Goal: Check status: Check status

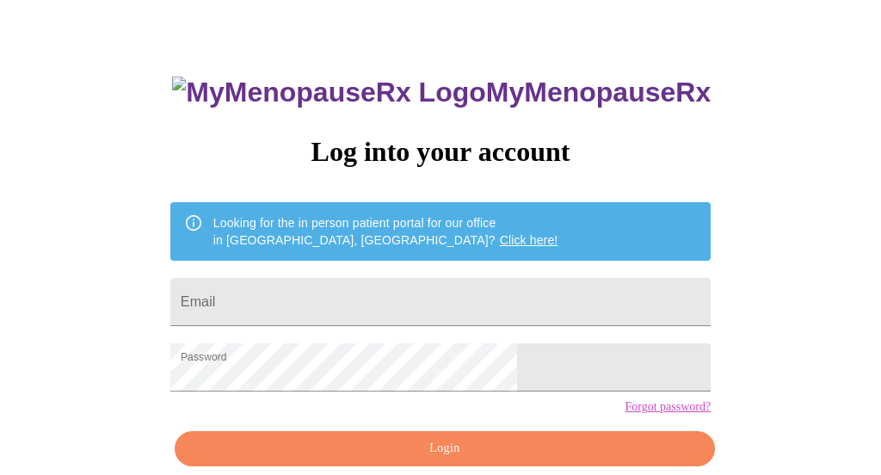
scroll to position [53, 0]
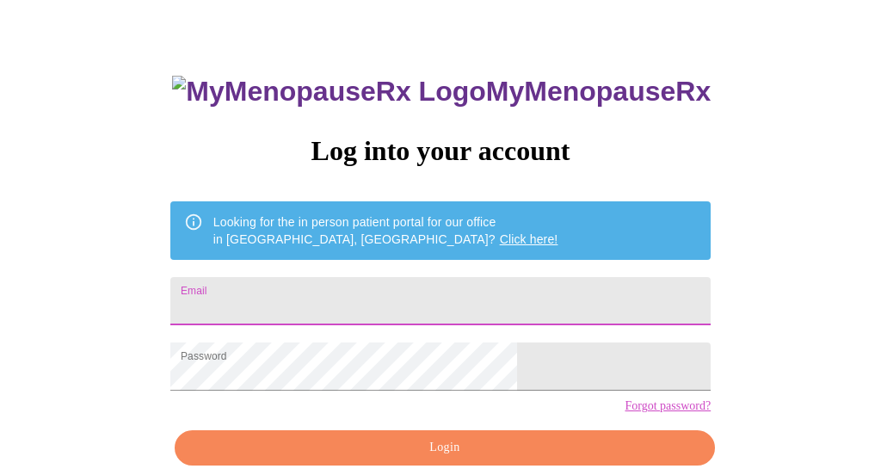
click at [558, 300] on input "Email" at bounding box center [440, 301] width 540 height 48
type input "[EMAIL_ADDRESS][DOMAIN_NAME]"
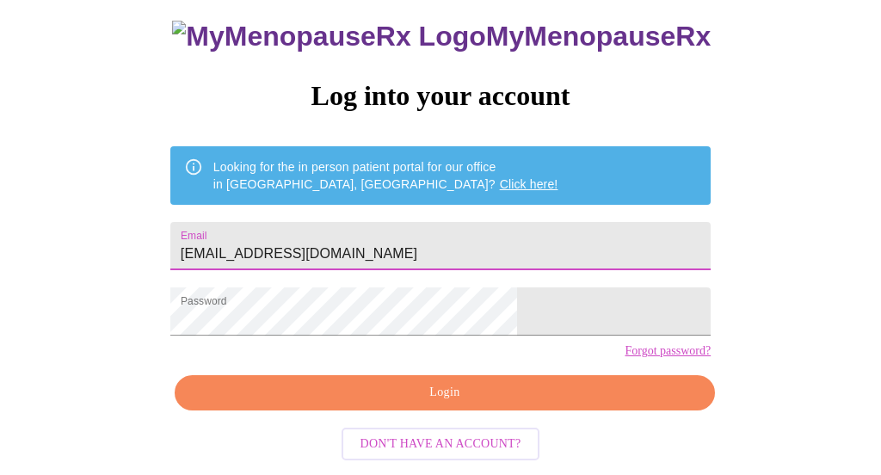
click at [478, 399] on span "Login" at bounding box center [444, 393] width 501 height 22
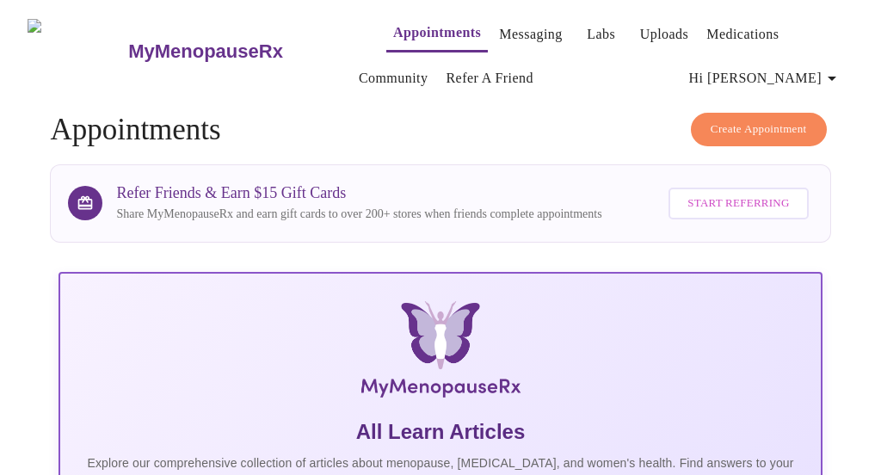
click at [587, 32] on link "Labs" at bounding box center [601, 34] width 28 height 24
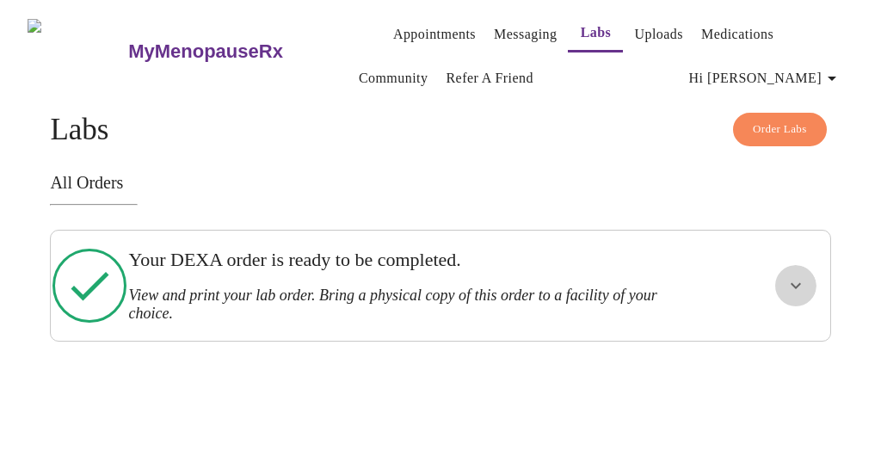
click at [804, 285] on icon "show more" at bounding box center [796, 285] width 21 height 21
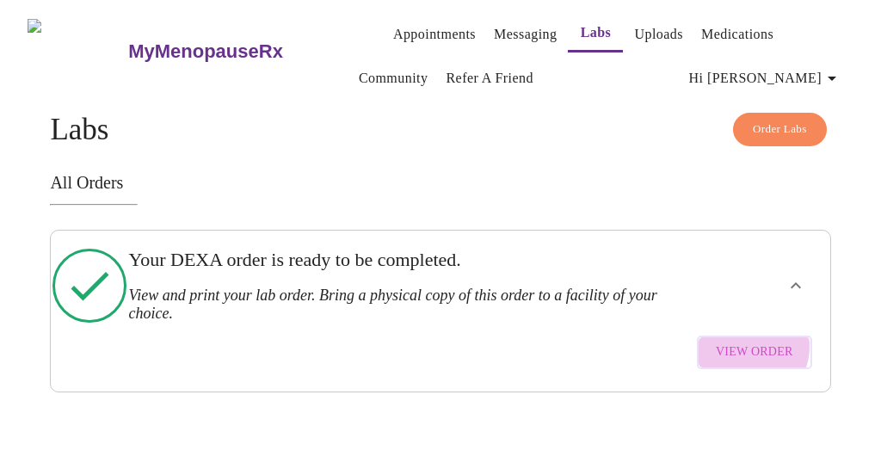
click at [758, 342] on span "View Order" at bounding box center [754, 353] width 77 height 22
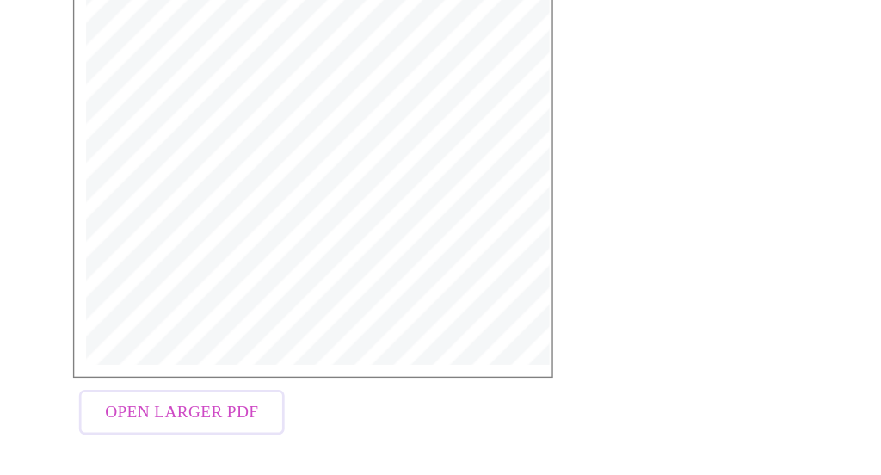
scroll to position [414, 0]
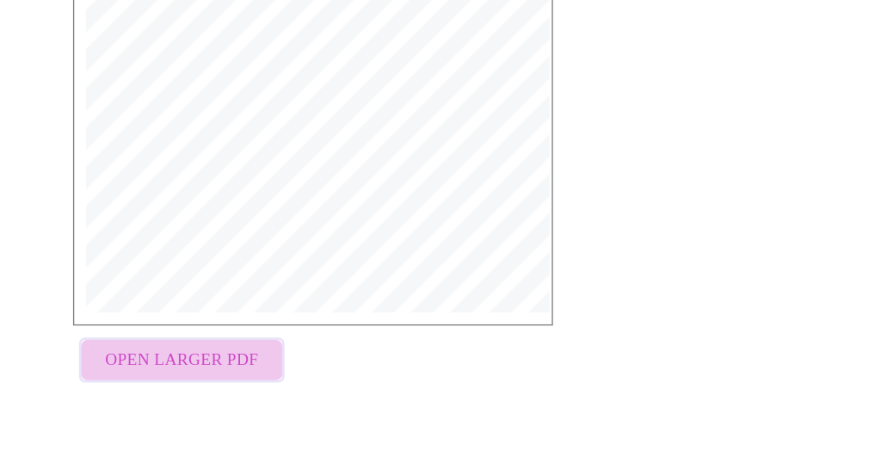
click at [214, 385] on button "Open Larger PDF" at bounding box center [157, 392] width 149 height 34
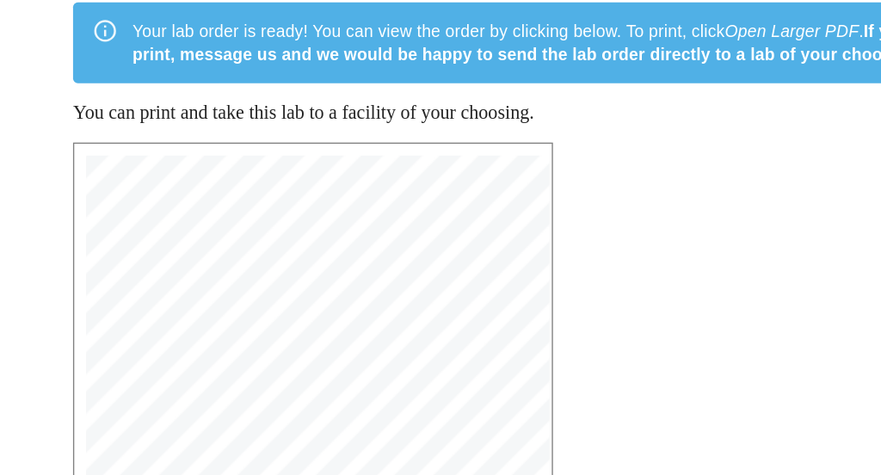
scroll to position [170, 0]
